Goal: Task Accomplishment & Management: Use online tool/utility

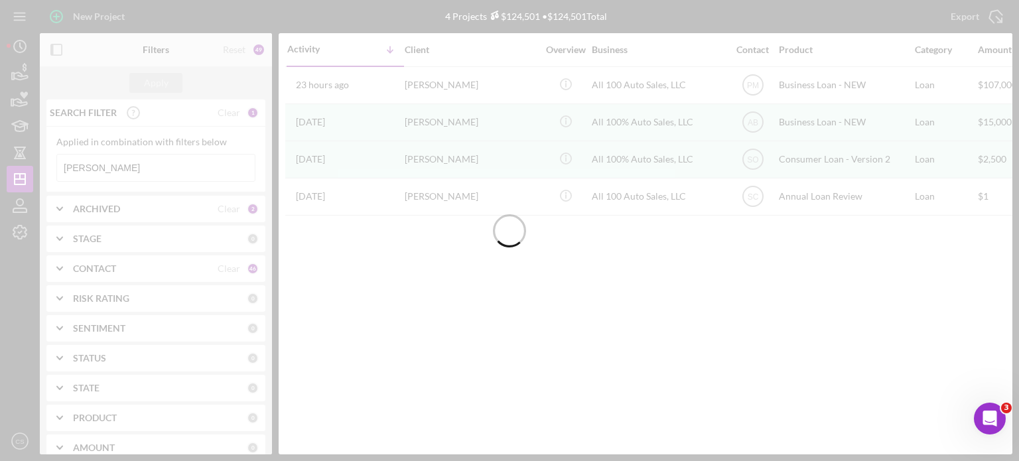
click at [178, 163] on div at bounding box center [509, 230] width 1019 height 461
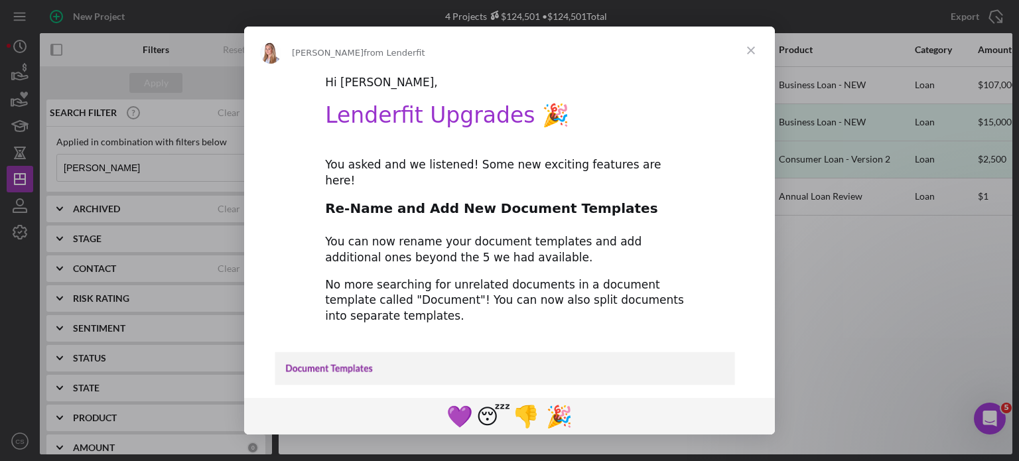
click at [751, 47] on span "Close" at bounding box center [751, 51] width 48 height 48
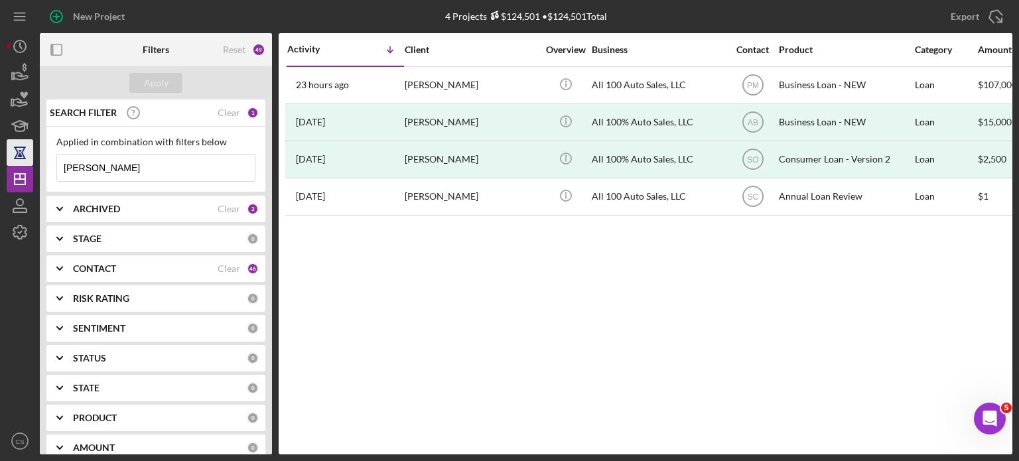
drag, startPoint x: 147, startPoint y: 168, endPoint x: 11, endPoint y: 158, distance: 137.1
click at [13, 162] on div "New Project 4 Projects $124,501 • $124,501 Total [PERSON_NAME] Export Icon/Expo…" at bounding box center [510, 227] width 1006 height 454
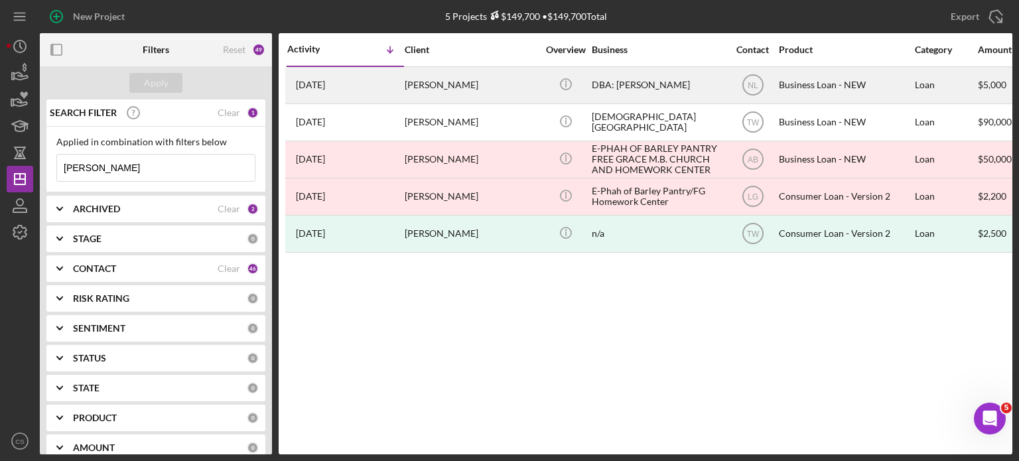
type input "[PERSON_NAME]"
click at [314, 84] on time "[DATE]" at bounding box center [310, 85] width 29 height 11
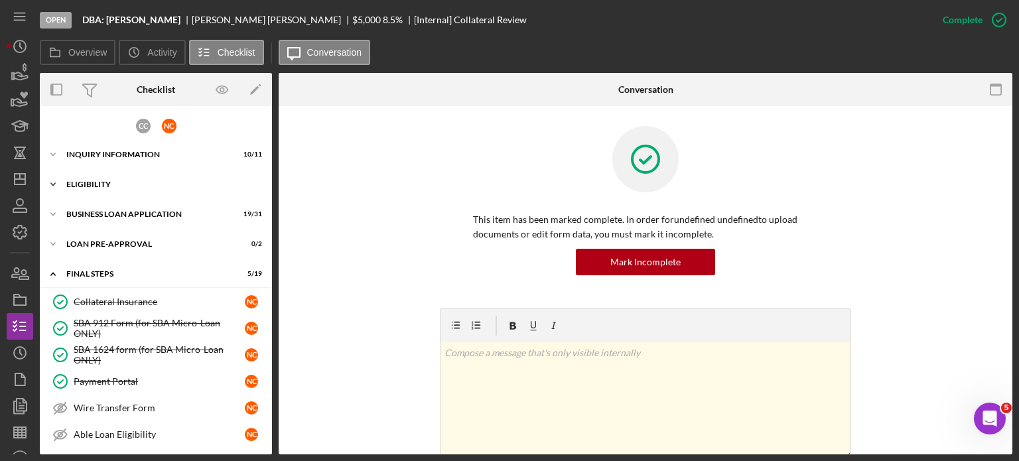
click at [53, 182] on icon "Icon/Expander" at bounding box center [53, 184] width 27 height 27
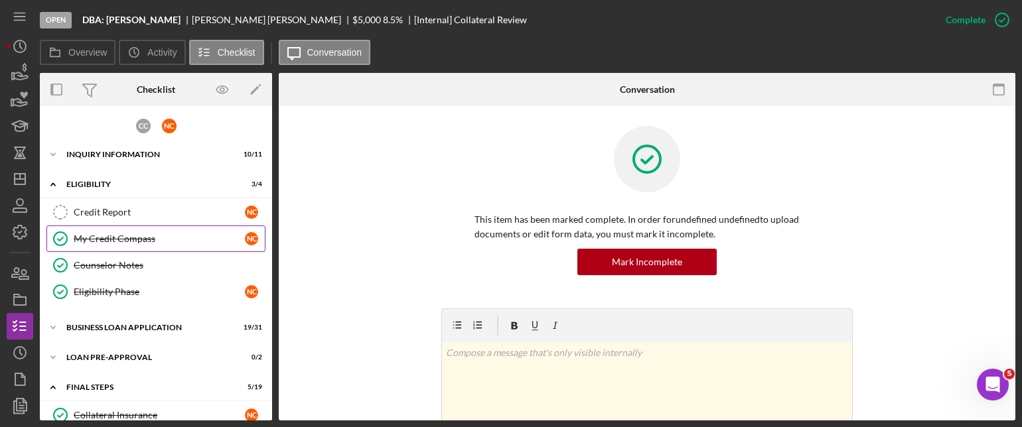
click at [123, 239] on div "My Credit Compass" at bounding box center [159, 239] width 171 height 11
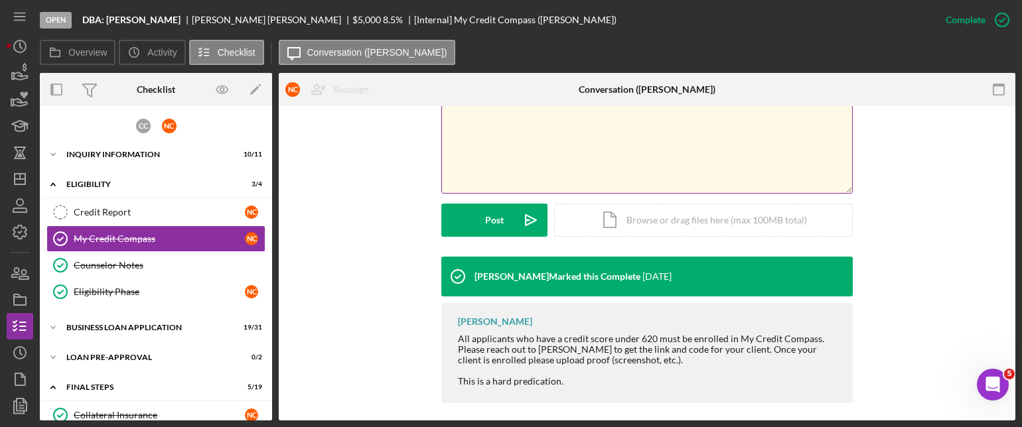
scroll to position [274, 0]
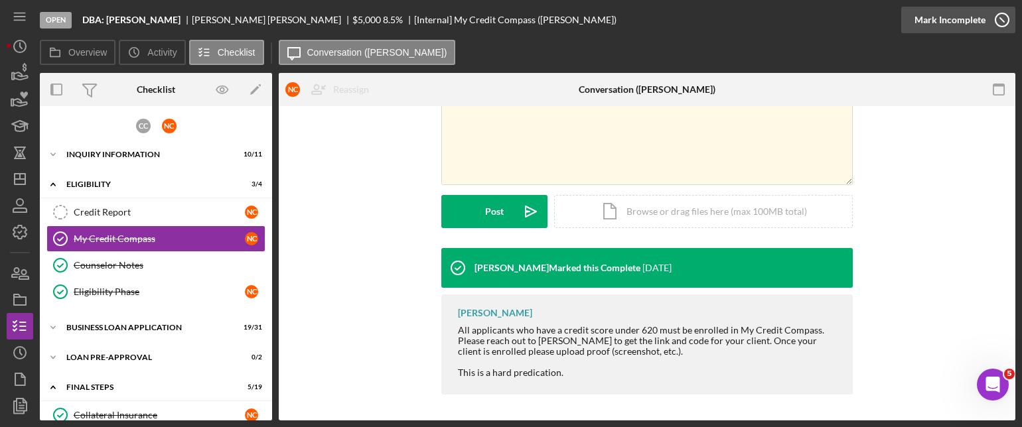
click at [998, 20] on icon "button" at bounding box center [1001, 19] width 33 height 33
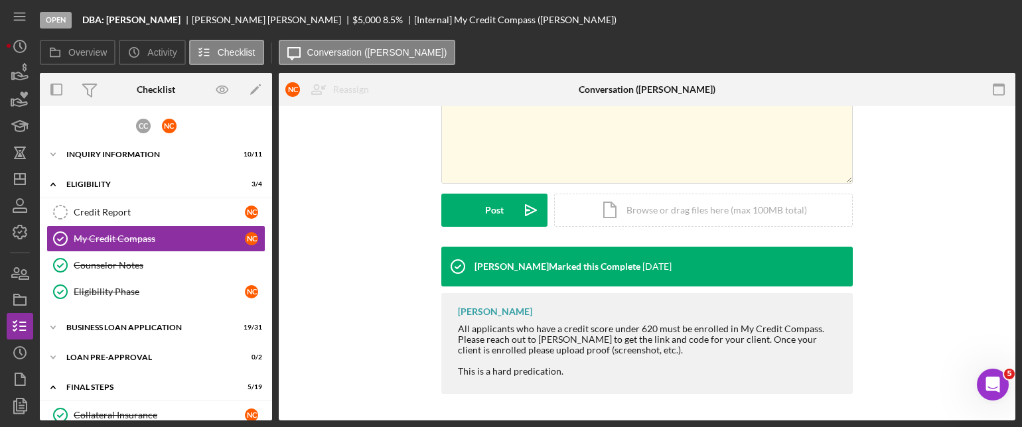
scroll to position [92, 0]
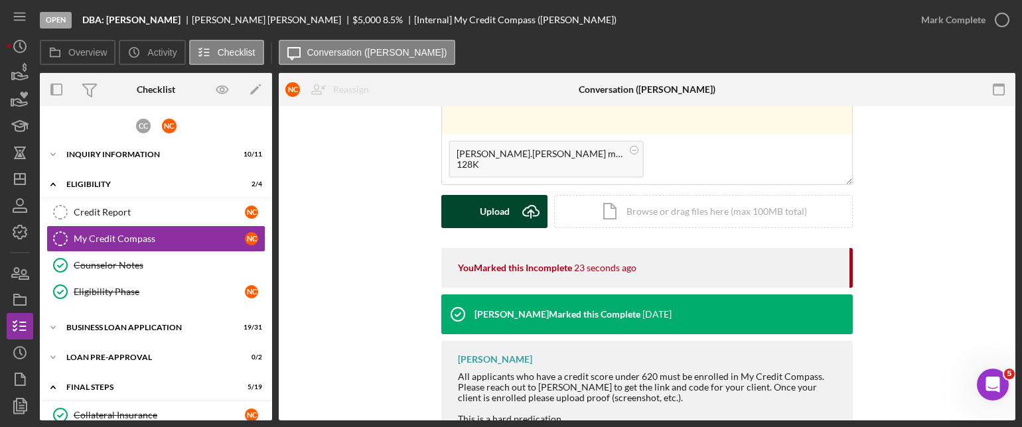
click at [525, 208] on icon "Icon/Upload" at bounding box center [530, 211] width 33 height 33
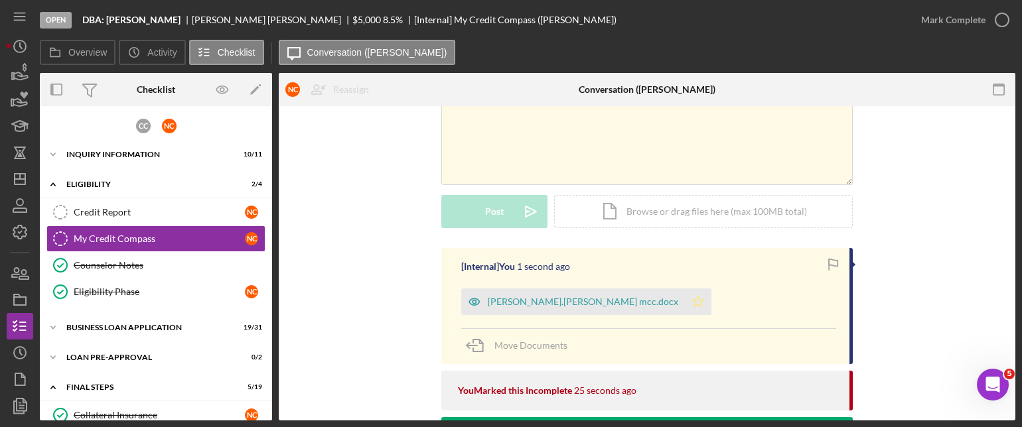
click at [685, 301] on icon "Icon/Star" at bounding box center [698, 302] width 27 height 27
